Goal: Use online tool/utility: Utilize a website feature to perform a specific function

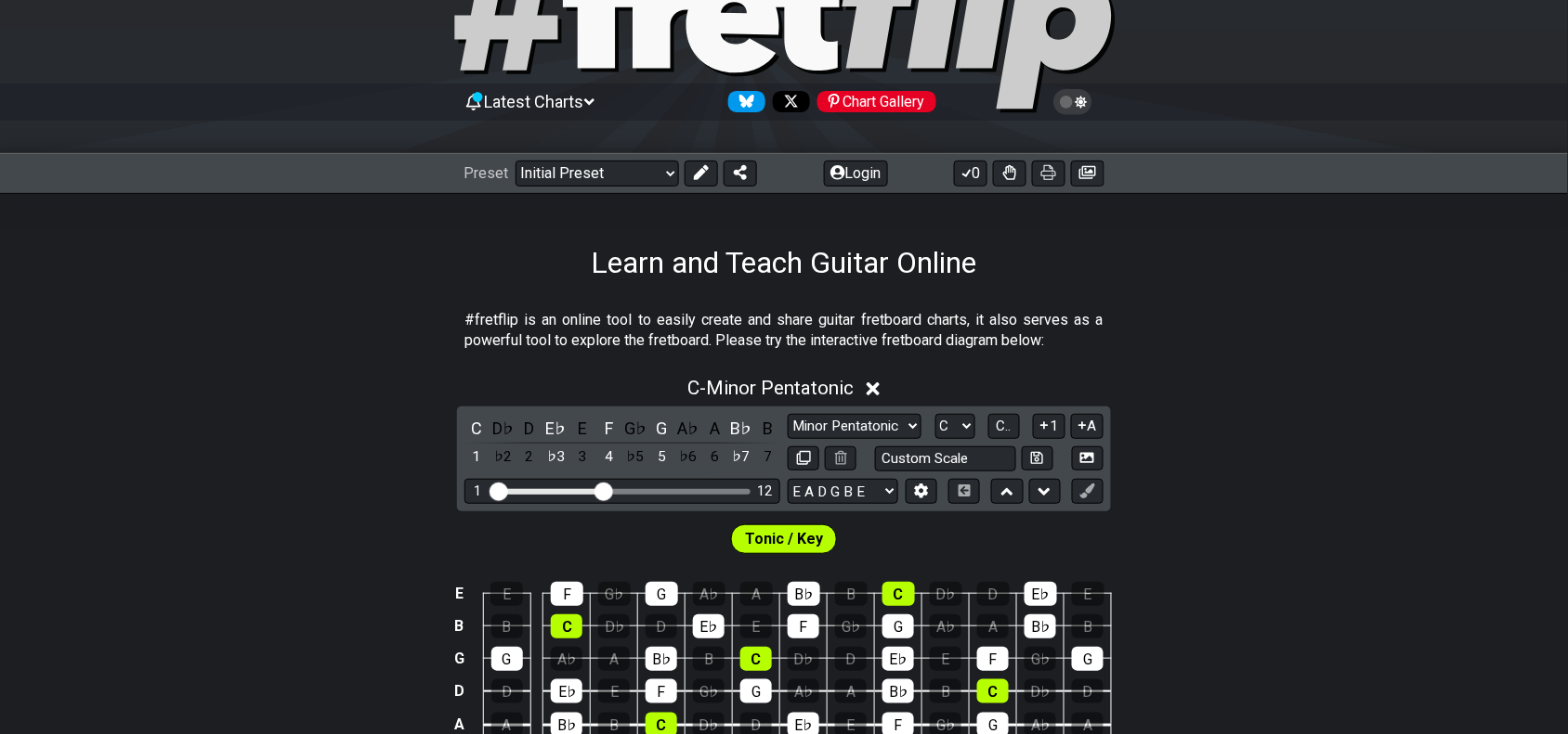
scroll to position [116, 0]
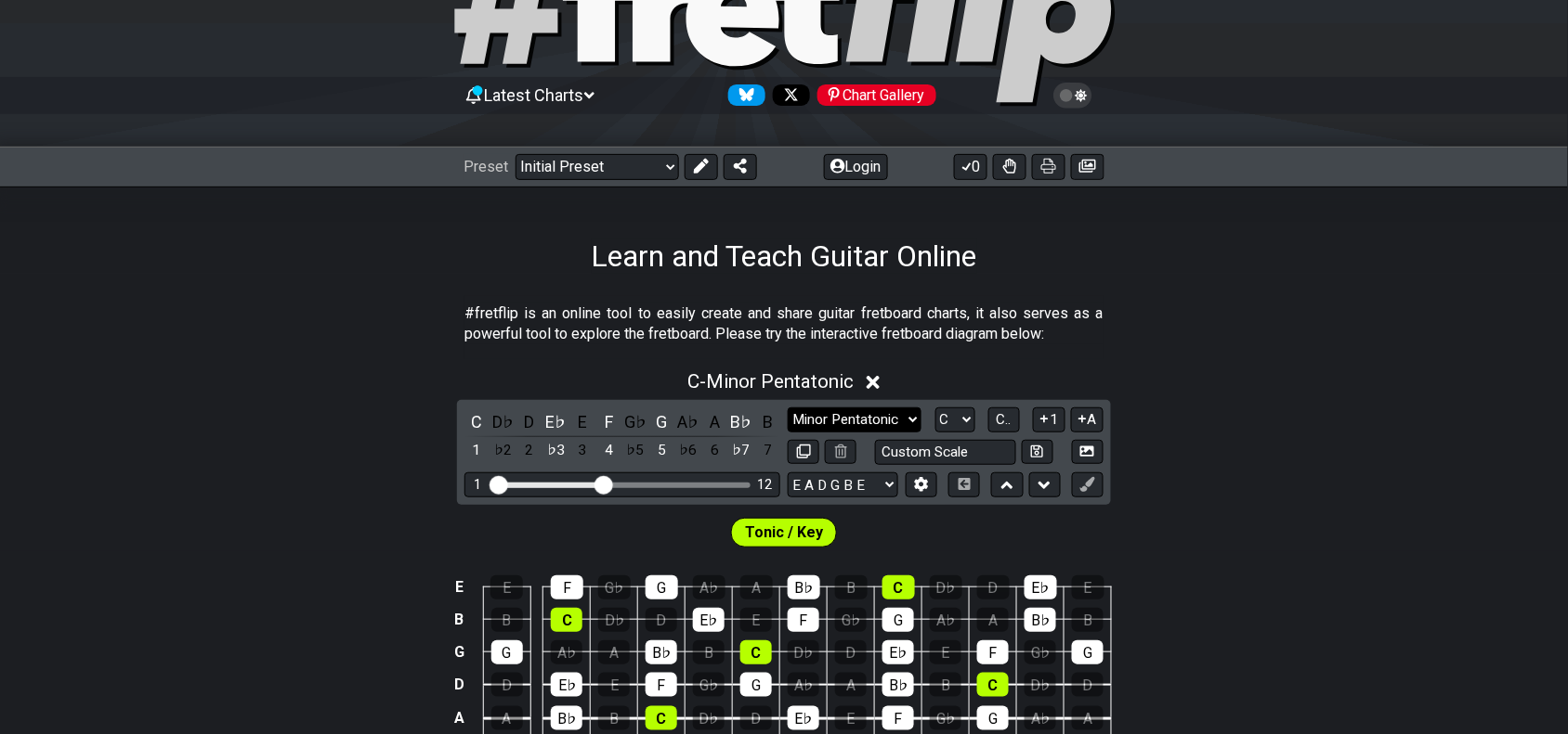
click at [862, 427] on select "Minor Pentatonic Click to edit Minor Pentatonic Major Pentatonic Minor Blues Ma…" at bounding box center [855, 420] width 134 height 25
select select "Minor Blues"
click at [788, 408] on select "Minor Pentatonic Click to edit Minor Pentatonic Major Pentatonic Minor Blues Ma…" at bounding box center [855, 420] width 134 height 25
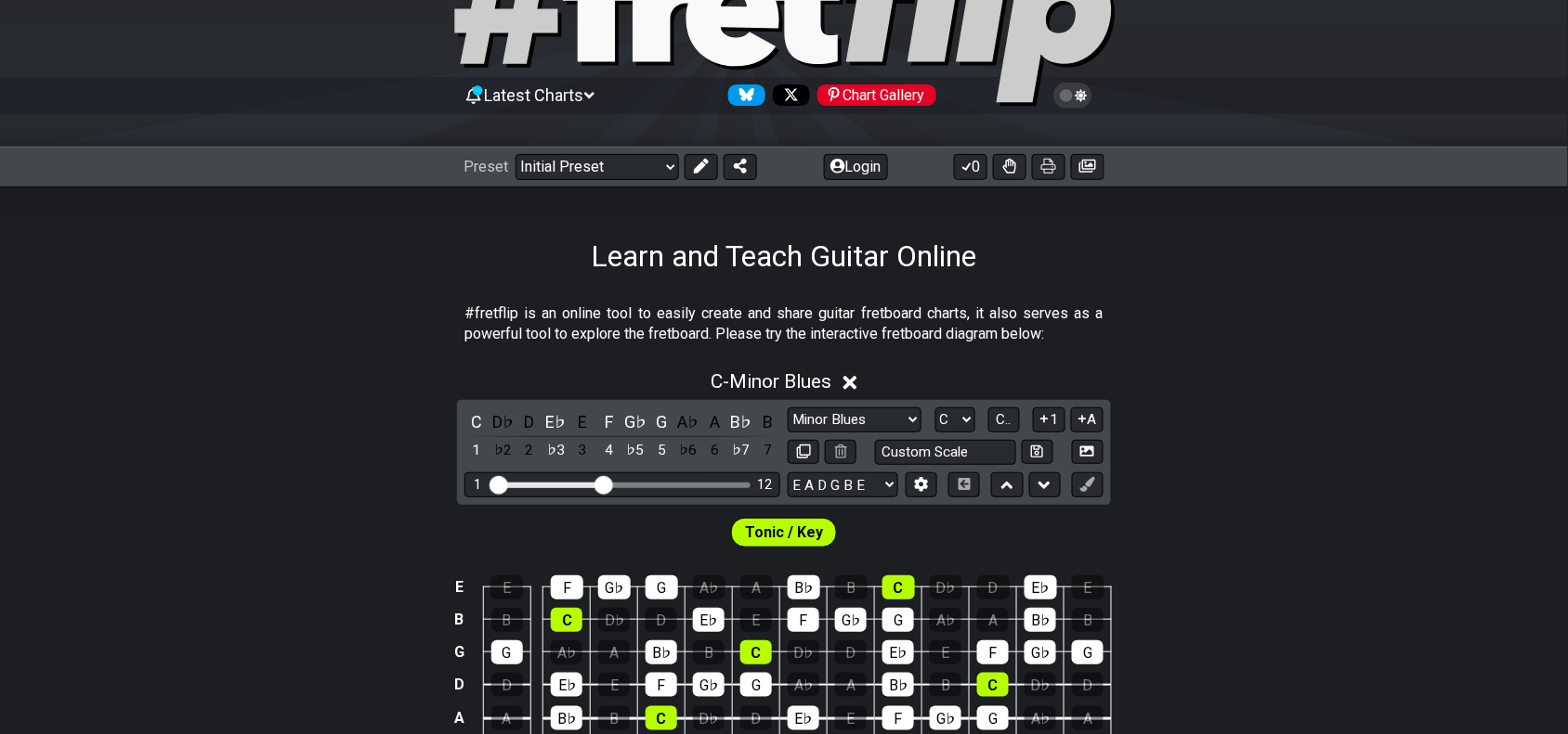
scroll to position [232, 0]
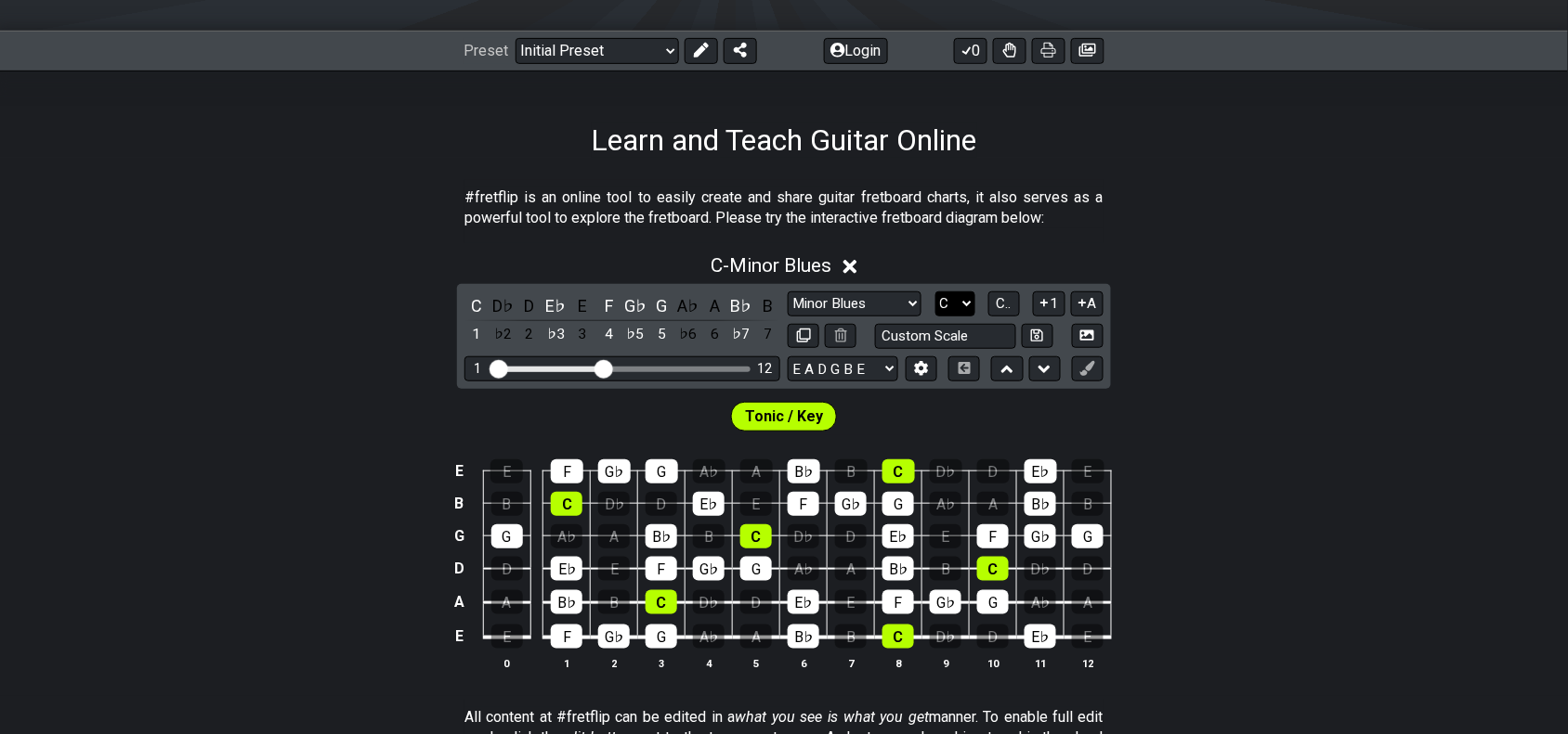
click at [958, 313] on select "A♭ A A♯ B♭ B C C♯ D♭ D D♯ E♭ E F F♯ G♭ G G♯" at bounding box center [955, 304] width 40 height 25
select select "D#"
click at [935, 291] on select "A♭ A A♯ B♭ B C C♯ D♭ D D♯ E♭ E F F♯ G♭ G G♯" at bounding box center [955, 304] width 40 height 25
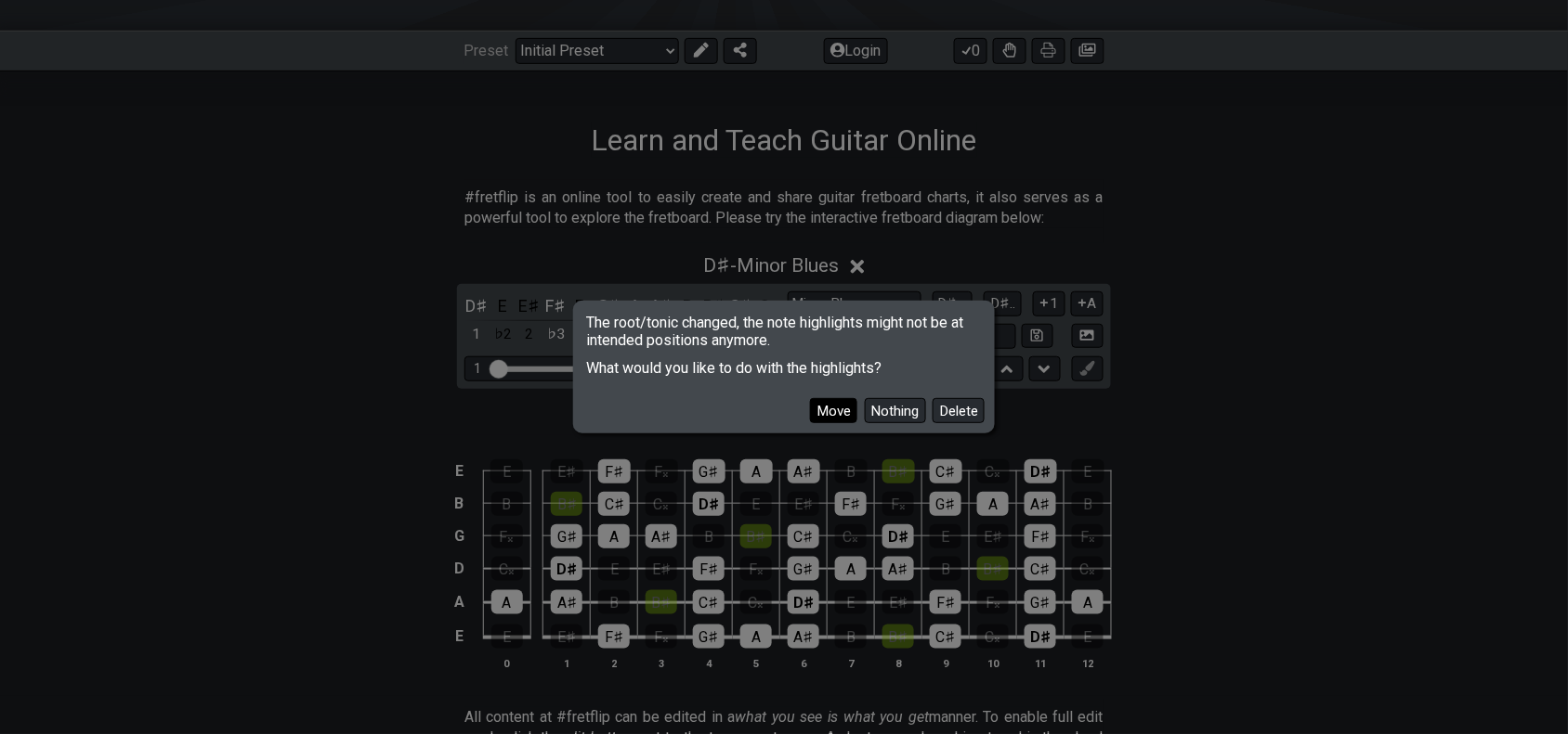
click at [853, 421] on button "Move" at bounding box center [834, 410] width 48 height 25
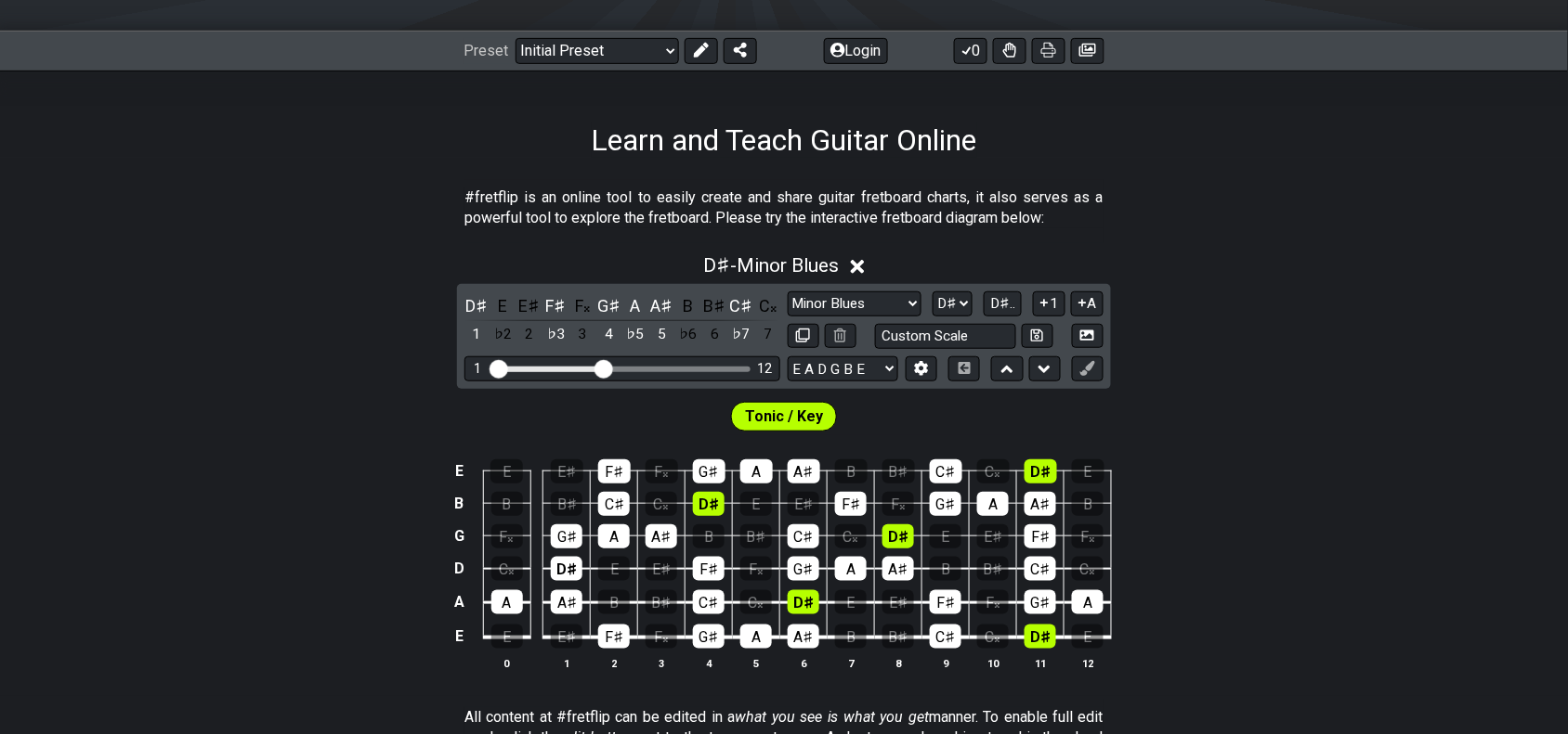
click at [1132, 397] on div "Tonic / Key" at bounding box center [784, 411] width 1568 height 47
drag, startPoint x: 604, startPoint y: 367, endPoint x: 699, endPoint y: 377, distance: 95.5
click at [699, 367] on input "Visible fret range" at bounding box center [623, 367] width 264 height 0
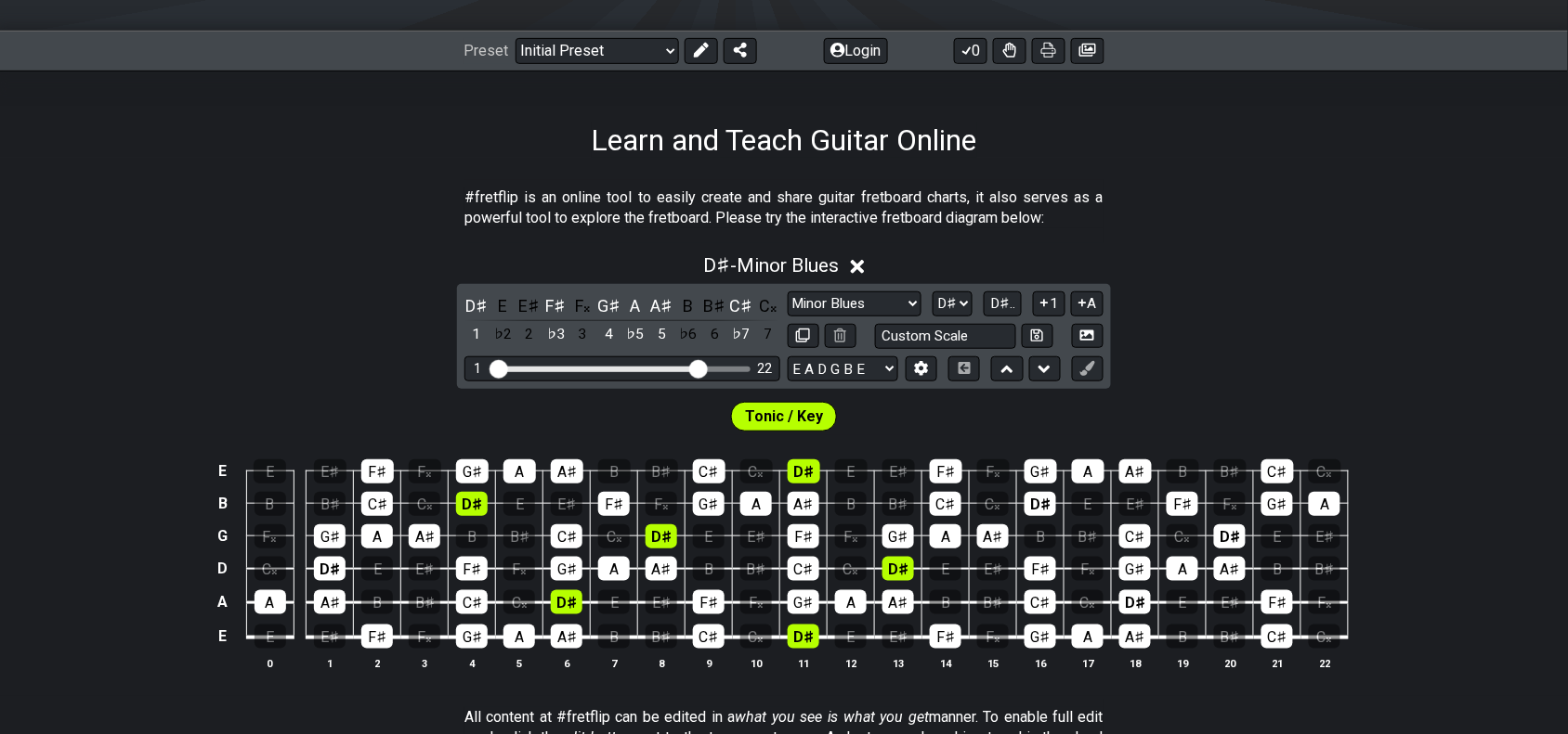
click at [683, 414] on div "Tonic / Key" at bounding box center [784, 411] width 1568 height 47
